Goal: Transaction & Acquisition: Purchase product/service

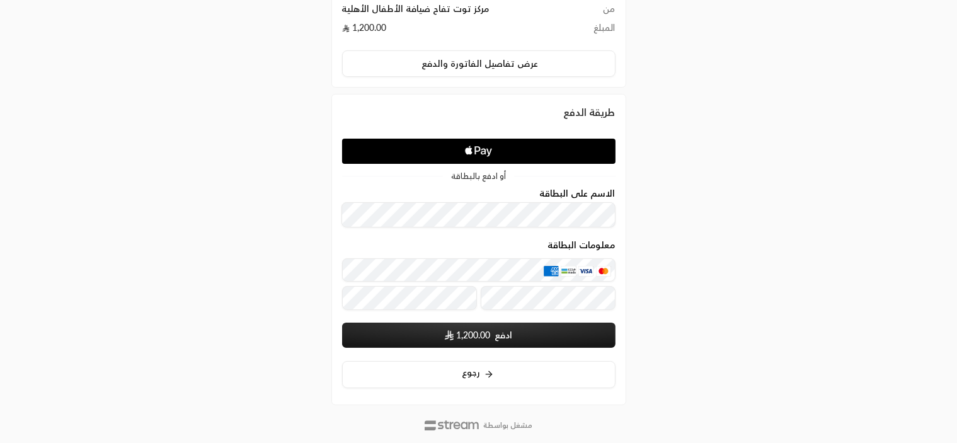
scroll to position [126, 0]
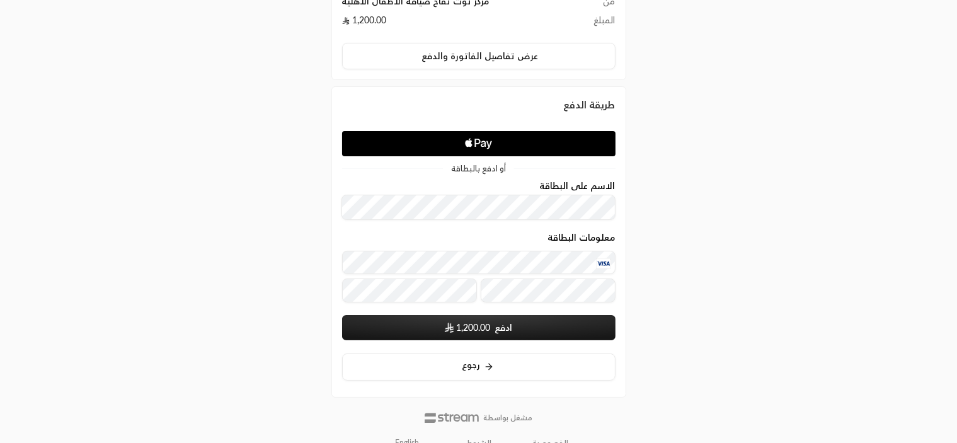
click at [483, 330] on span "1,200.00" at bounding box center [474, 327] width 34 height 13
